Goal: Information Seeking & Learning: Compare options

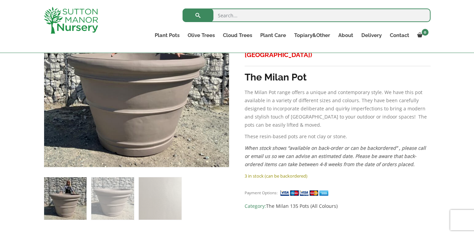
scroll to position [179, 0]
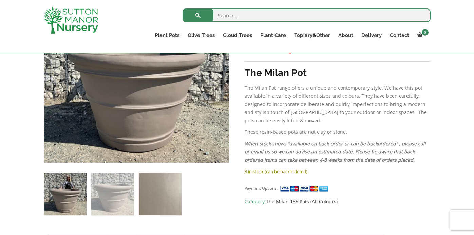
click at [163, 184] on img at bounding box center [160, 194] width 42 height 42
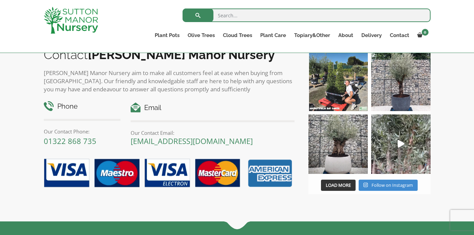
scroll to position [655, 0]
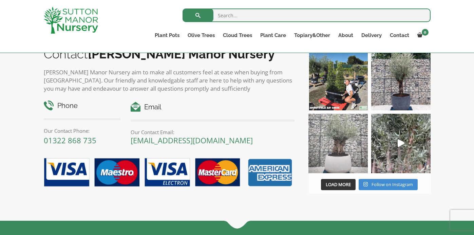
click at [337, 162] on img at bounding box center [337, 143] width 59 height 59
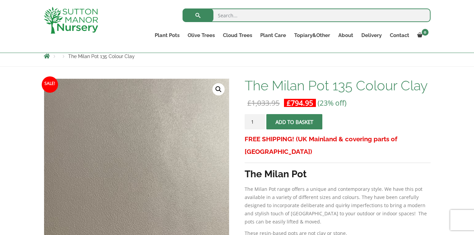
scroll to position [0, 0]
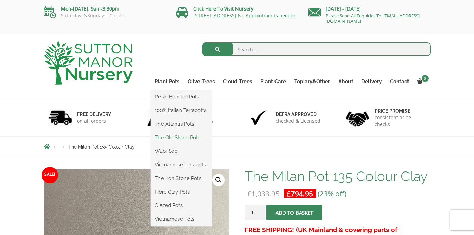
click at [179, 138] on link "The Old Stone Pots" at bounding box center [180, 137] width 61 height 10
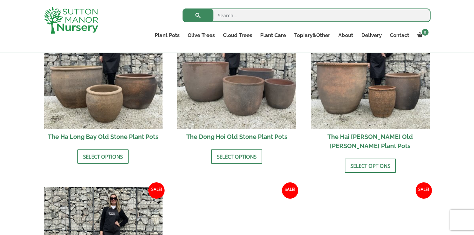
scroll to position [232, 0]
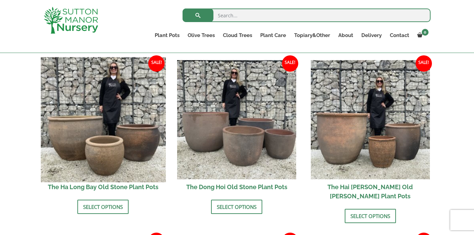
click at [116, 128] on img at bounding box center [103, 119] width 125 height 125
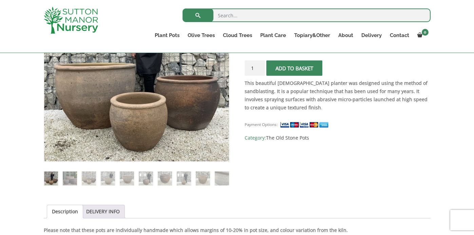
scroll to position [37, 0]
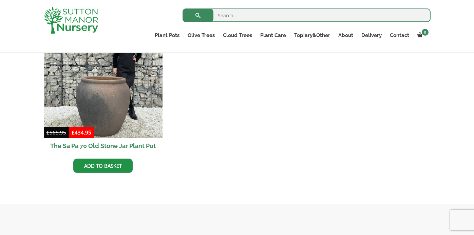
scroll to position [118, 0]
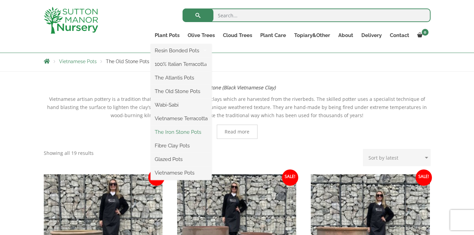
click at [177, 132] on link "The Iron Stone Pots" at bounding box center [180, 132] width 61 height 10
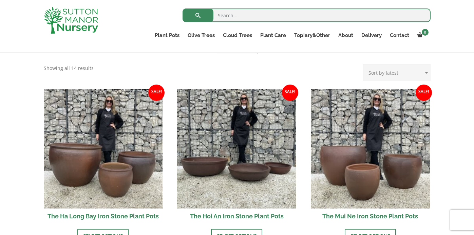
scroll to position [209, 0]
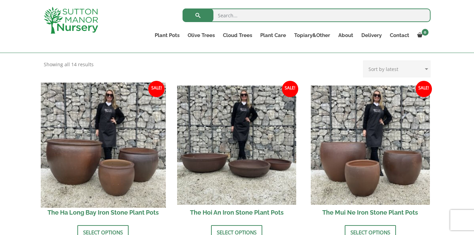
click at [70, 163] on img at bounding box center [103, 144] width 125 height 125
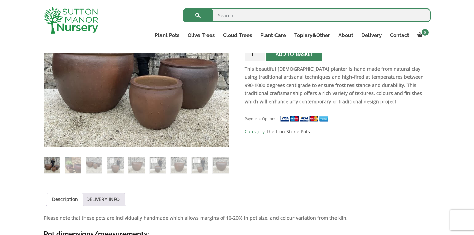
scroll to position [198, 0]
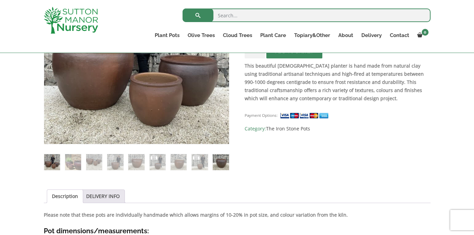
click at [221, 162] on img at bounding box center [221, 162] width 16 height 16
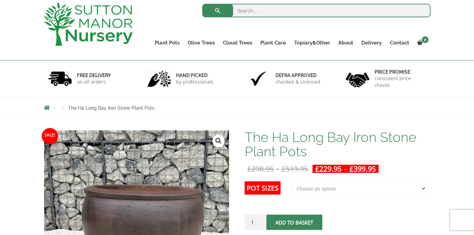
scroll to position [23, 0]
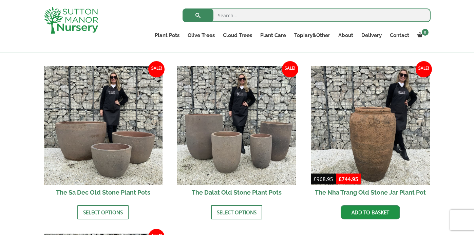
scroll to position [409, 0]
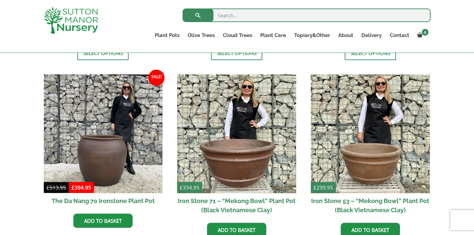
scroll to position [422, 0]
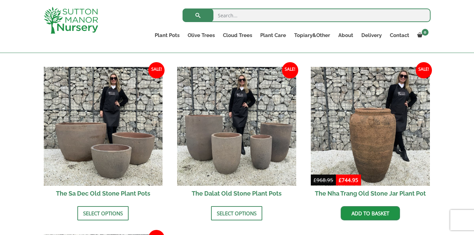
scroll to position [409, 0]
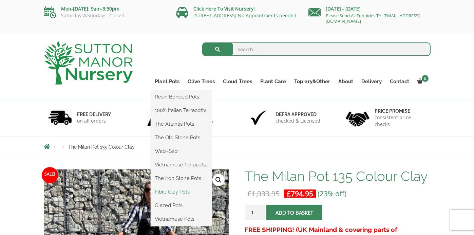
click at [171, 195] on link "Fibre Clay Pots" at bounding box center [180, 191] width 61 height 10
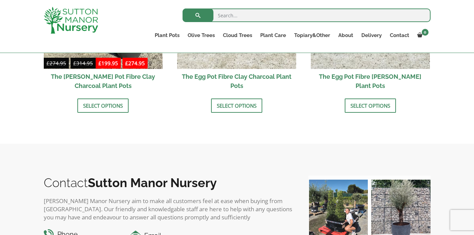
scroll to position [172, 0]
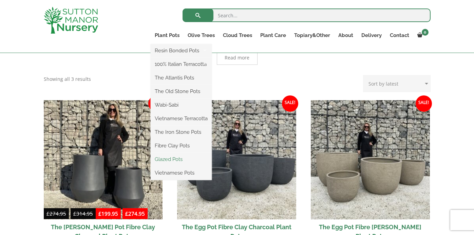
click at [176, 158] on link "Glazed Pots" at bounding box center [180, 159] width 61 height 10
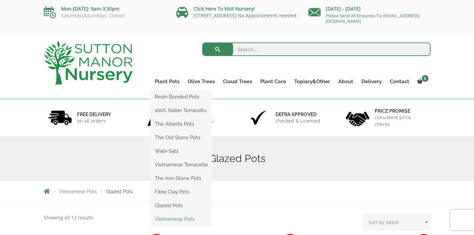
click at [176, 219] on link "Vietnamese Pots" at bounding box center [180, 219] width 61 height 10
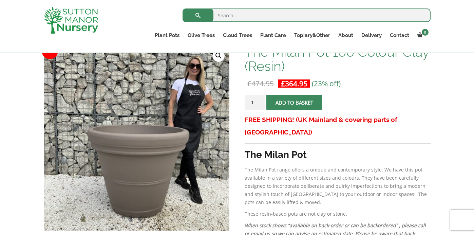
scroll to position [125, 0]
